Goal: Navigation & Orientation: Understand site structure

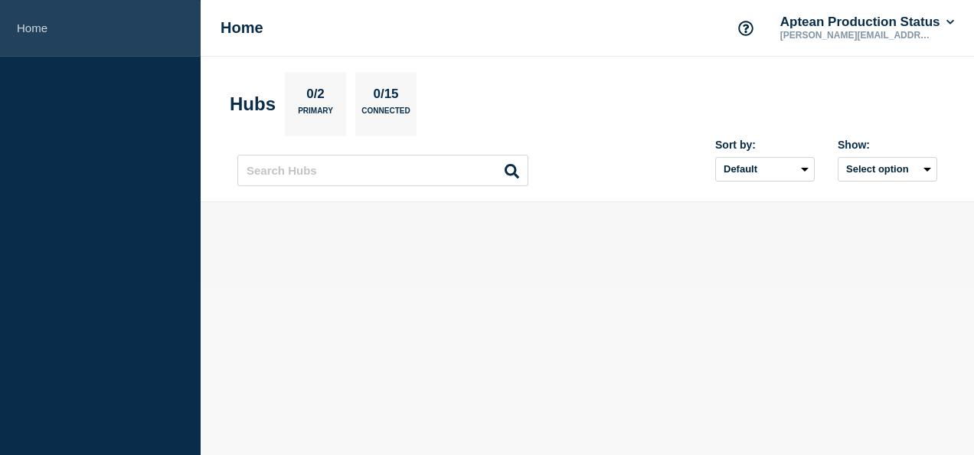
click at [42, 24] on link "Home" at bounding box center [100, 28] width 201 height 57
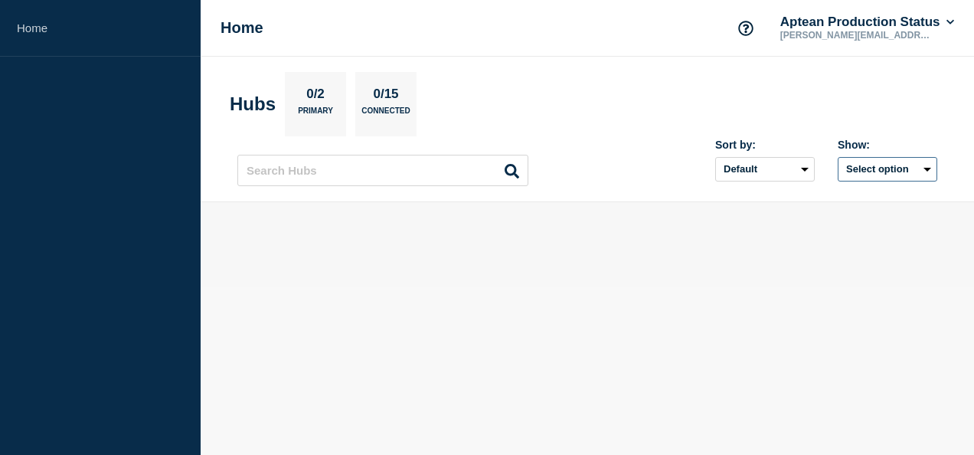
click at [931, 167] on button "Select option" at bounding box center [886, 169] width 99 height 24
click at [801, 80] on section "Hubs 0/2 Primary 0/15 Connected" at bounding box center [587, 104] width 715 height 64
click at [322, 106] on p "Primary" at bounding box center [315, 114] width 35 height 16
click at [512, 167] on icon at bounding box center [511, 171] width 15 height 15
click at [949, 18] on icon at bounding box center [950, 22] width 8 height 9
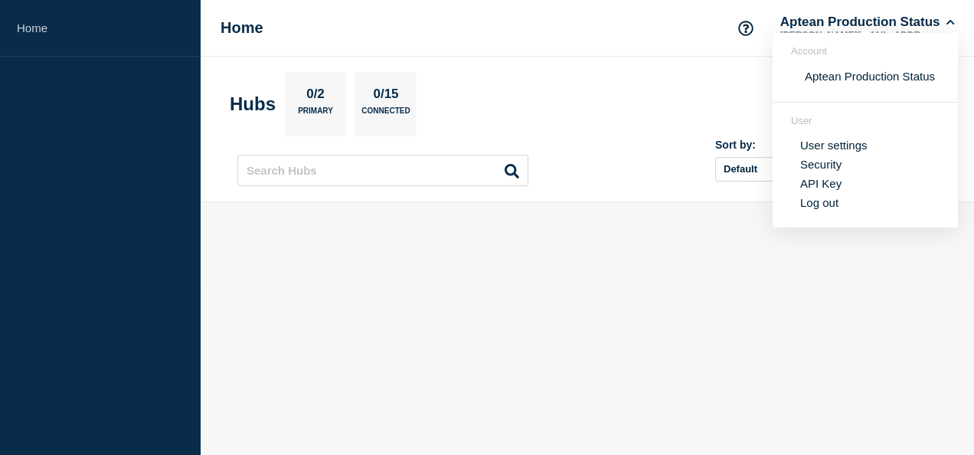
click at [639, 250] on div at bounding box center [587, 245] width 700 height 36
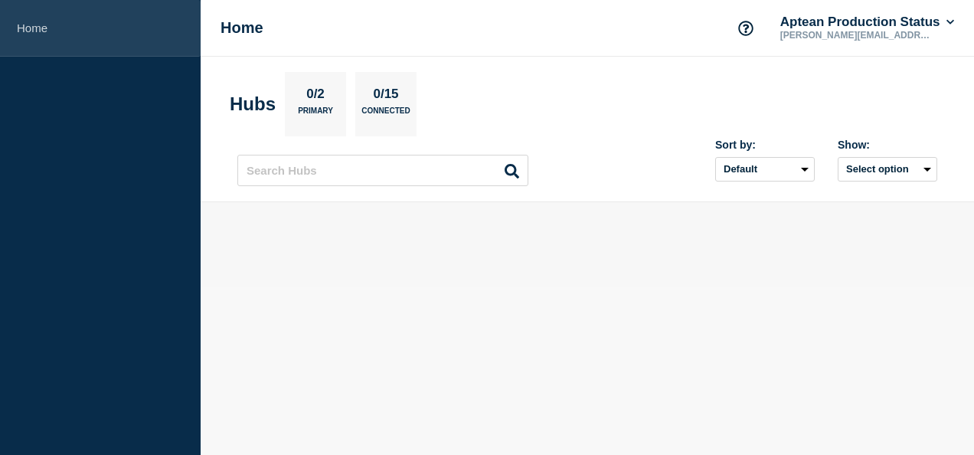
click at [76, 28] on link "Home" at bounding box center [100, 28] width 201 height 57
click at [14, 24] on link "Home" at bounding box center [100, 28] width 201 height 57
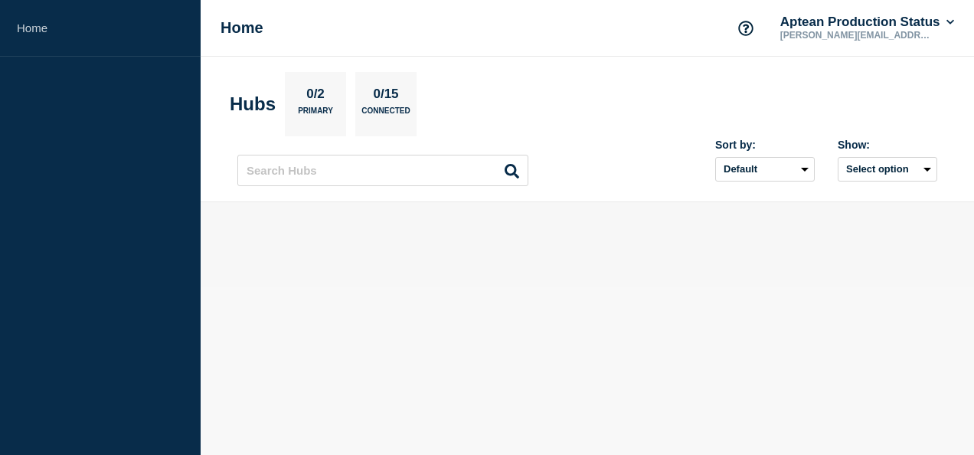
click at [326, 103] on p "0/2" at bounding box center [316, 96] width 30 height 20
click at [384, 84] on div "0/15 Connected" at bounding box center [385, 104] width 61 height 64
click at [949, 15] on button "Aptean Production Status" at bounding box center [867, 22] width 180 height 15
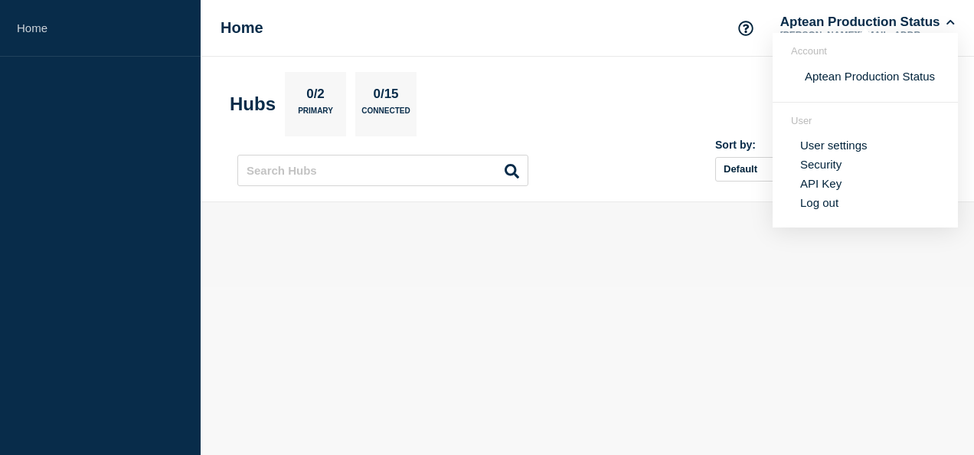
click at [716, 86] on section "Hubs 0/2 Primary 0/15 Connected" at bounding box center [587, 104] width 715 height 64
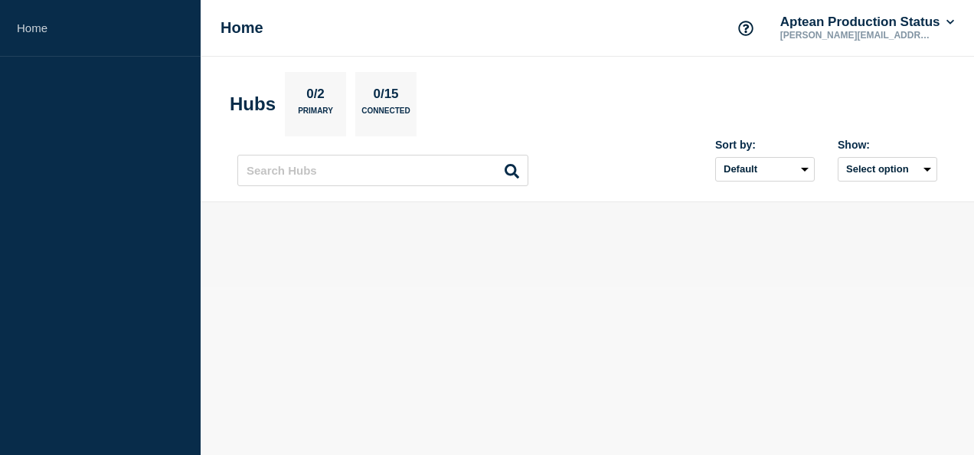
click at [514, 168] on icon at bounding box center [511, 171] width 15 height 15
click at [509, 119] on section "Hubs 0/2 Primary 0/15 Connected" at bounding box center [587, 104] width 715 height 64
click at [921, 167] on button "Select option" at bounding box center [886, 169] width 99 height 24
click at [608, 109] on section "Hubs 0/2 Primary 0/15 Connected" at bounding box center [587, 104] width 715 height 64
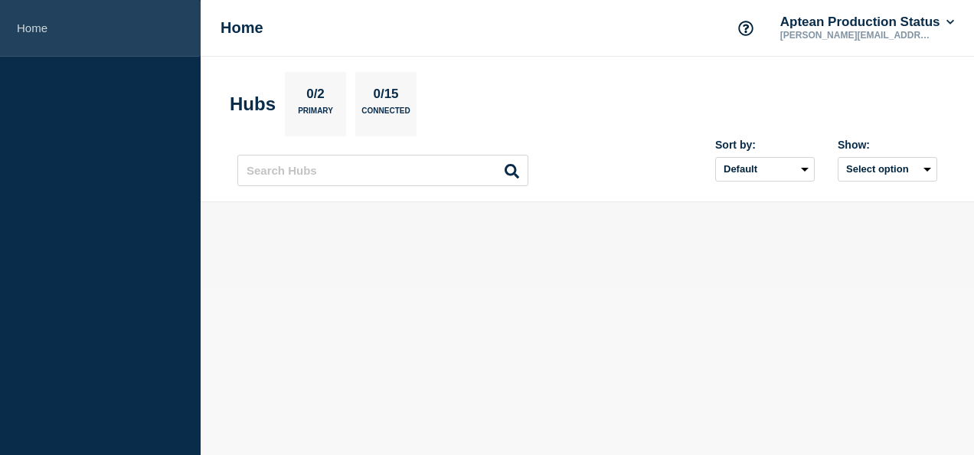
click at [23, 29] on link "Home" at bounding box center [100, 28] width 201 height 57
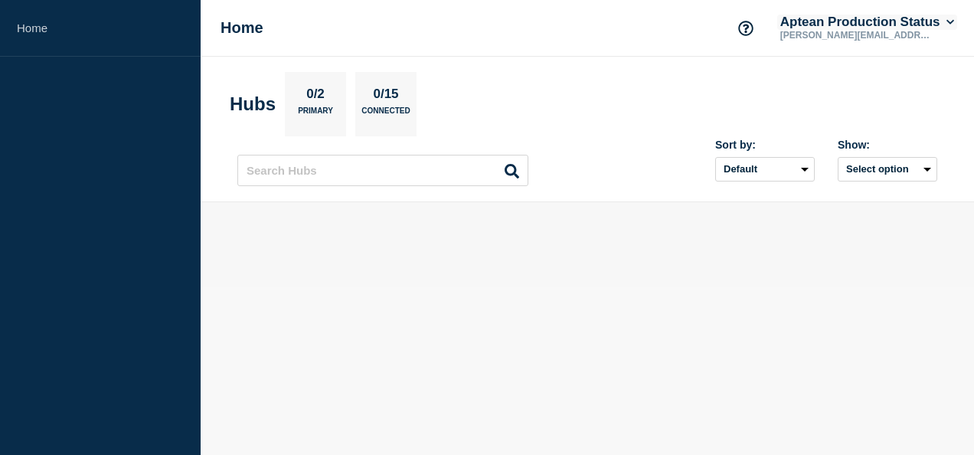
click at [949, 21] on icon at bounding box center [950, 22] width 8 height 9
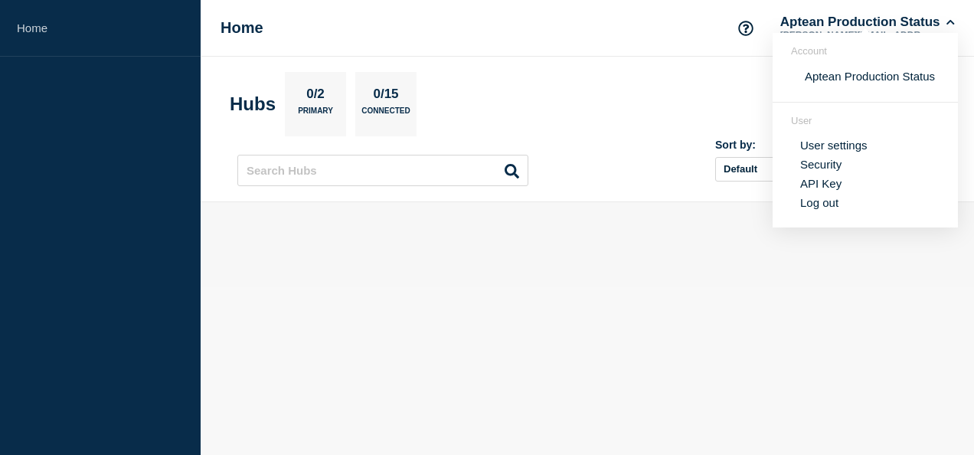
click at [604, 104] on section "Hubs 0/2 Primary 0/15 Connected" at bounding box center [587, 104] width 715 height 64
